Goal: Transaction & Acquisition: Purchase product/service

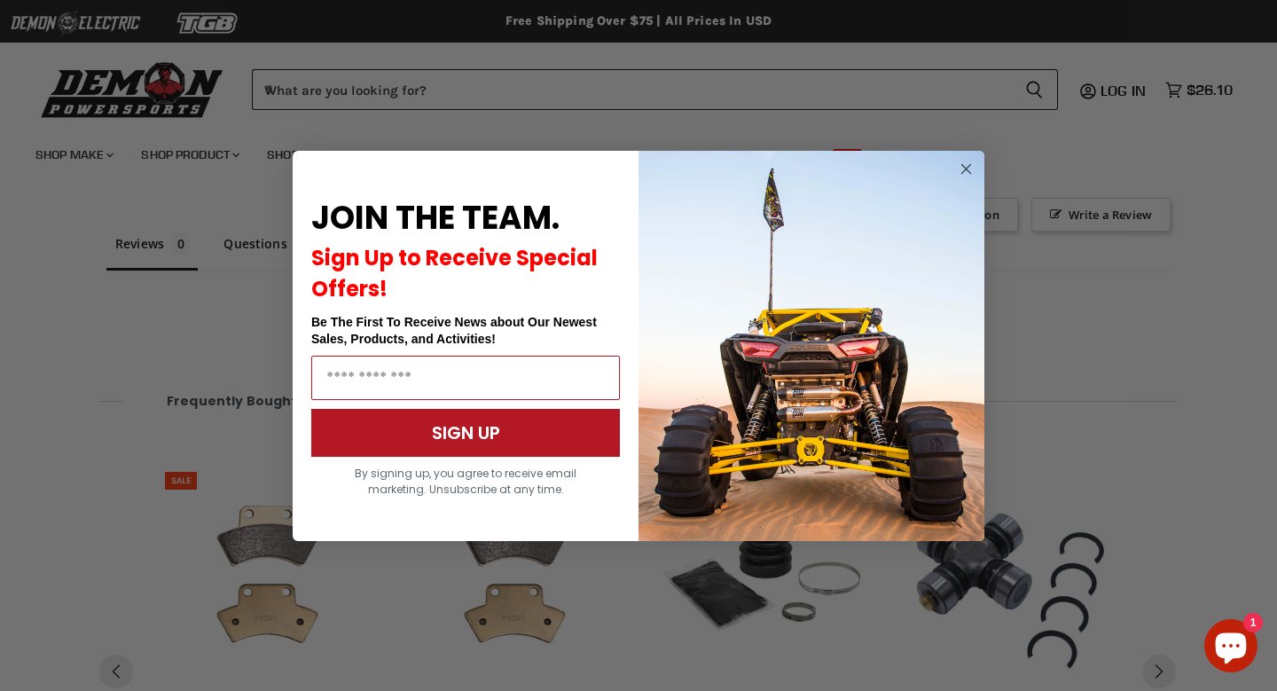
scroll to position [1345, 0]
